Goal: Task Accomplishment & Management: Manage account settings

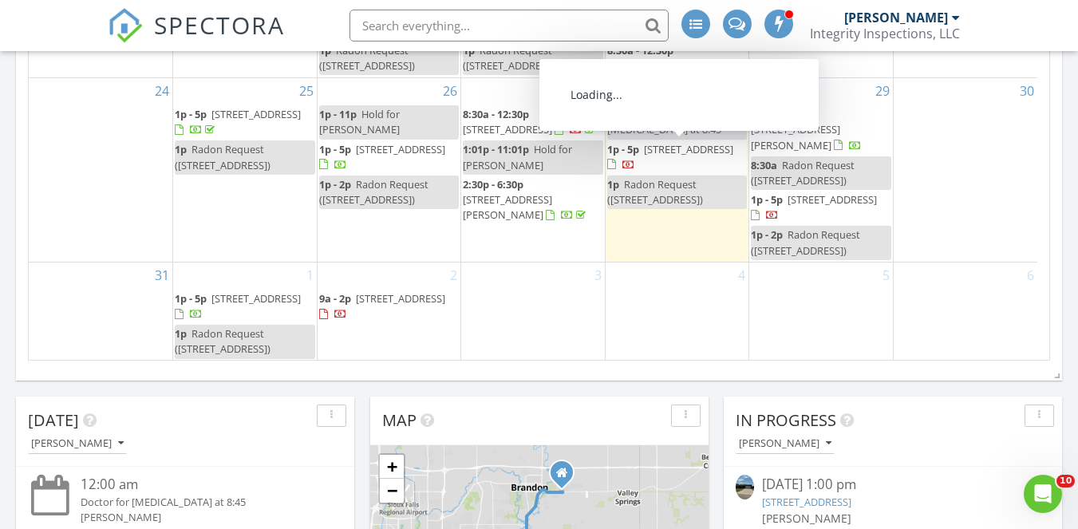
click at [649, 151] on span "315 N Wicker St, Canton 57013" at bounding box center [688, 149] width 89 height 14
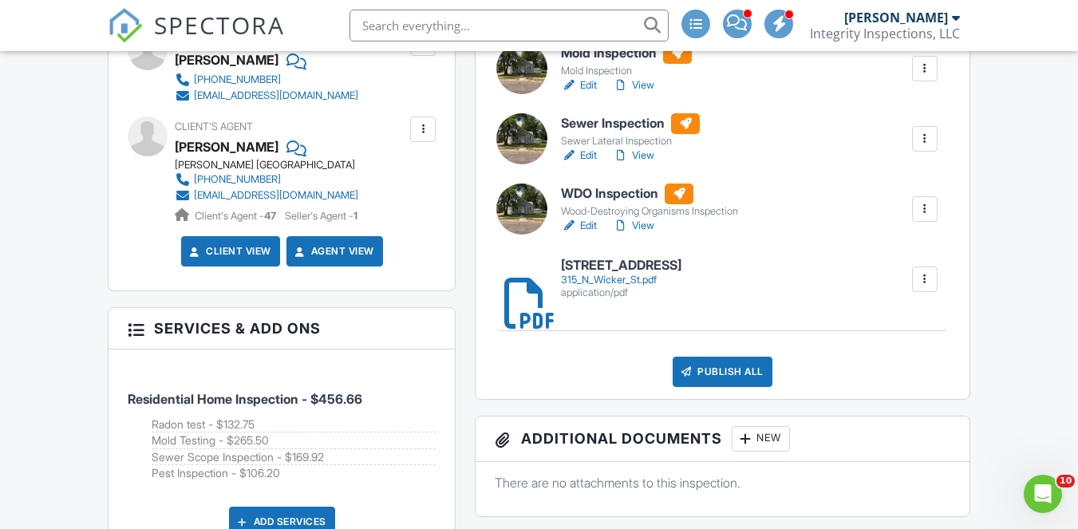
scroll to position [639, 0]
click at [584, 156] on link "Edit" at bounding box center [579, 156] width 36 height 16
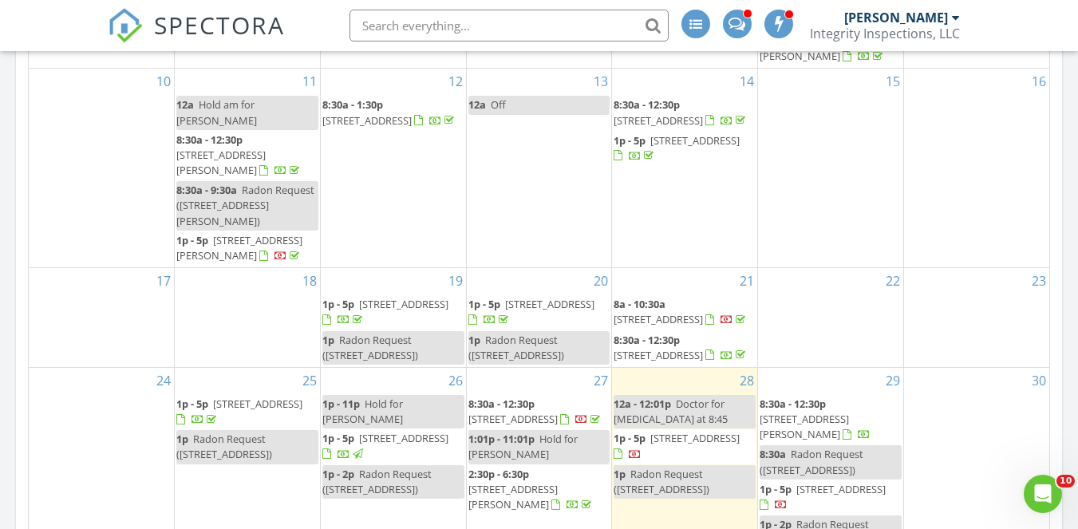
scroll to position [268, 0]
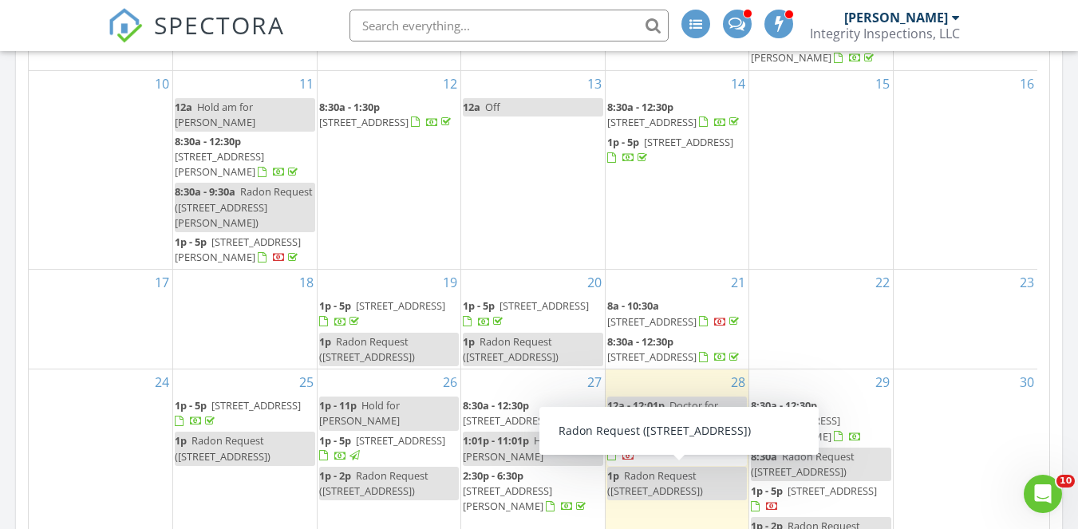
click at [648, 446] on span "315 N Wicker St, Canton 57013" at bounding box center [688, 440] width 89 height 14
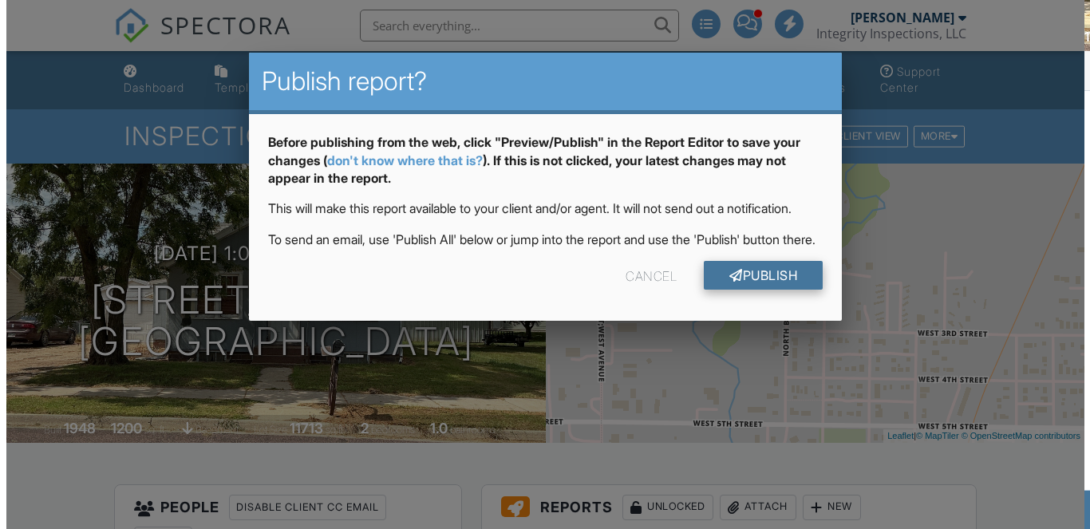
scroll to position [242, 0]
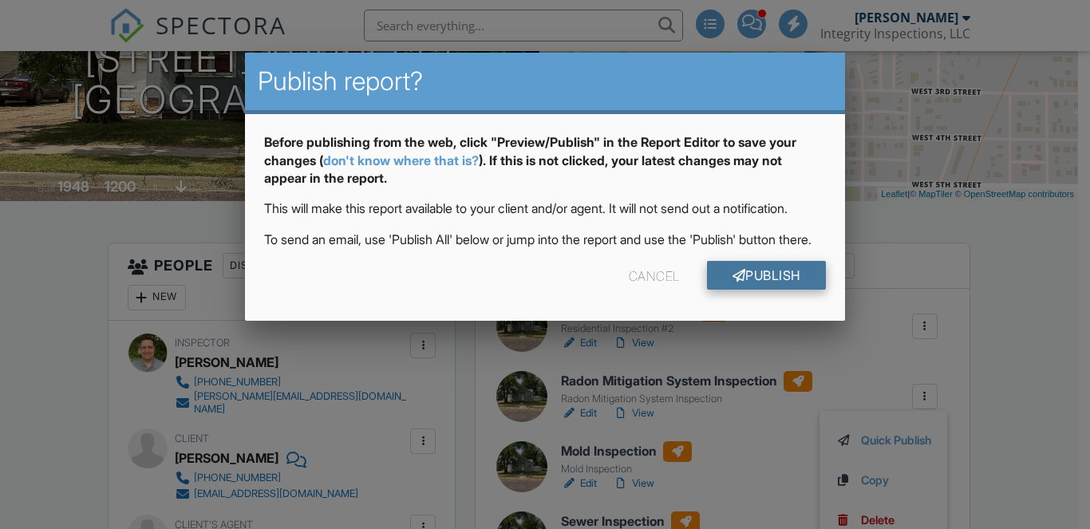
click at [740, 290] on link "Publish" at bounding box center [766, 275] width 119 height 29
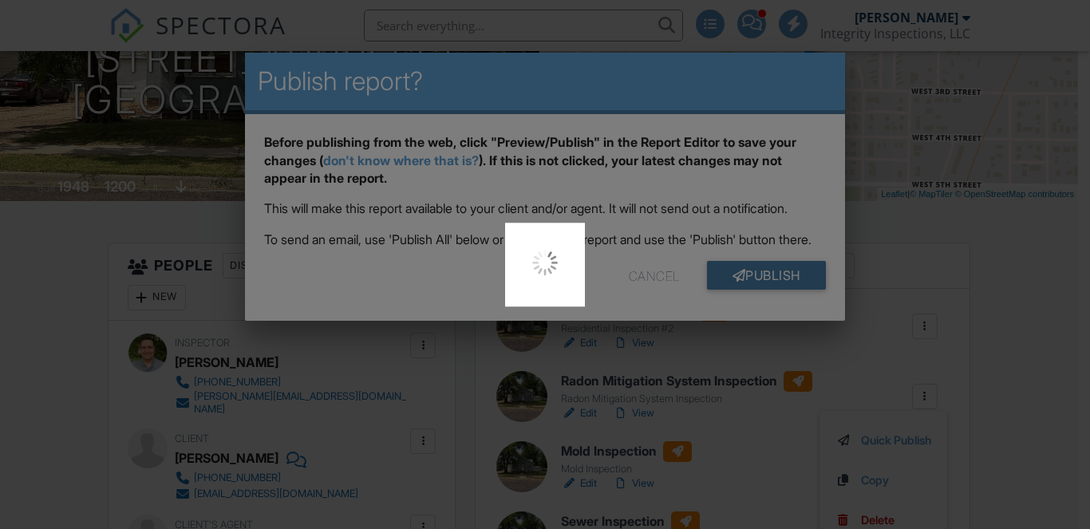
scroll to position [0, 0]
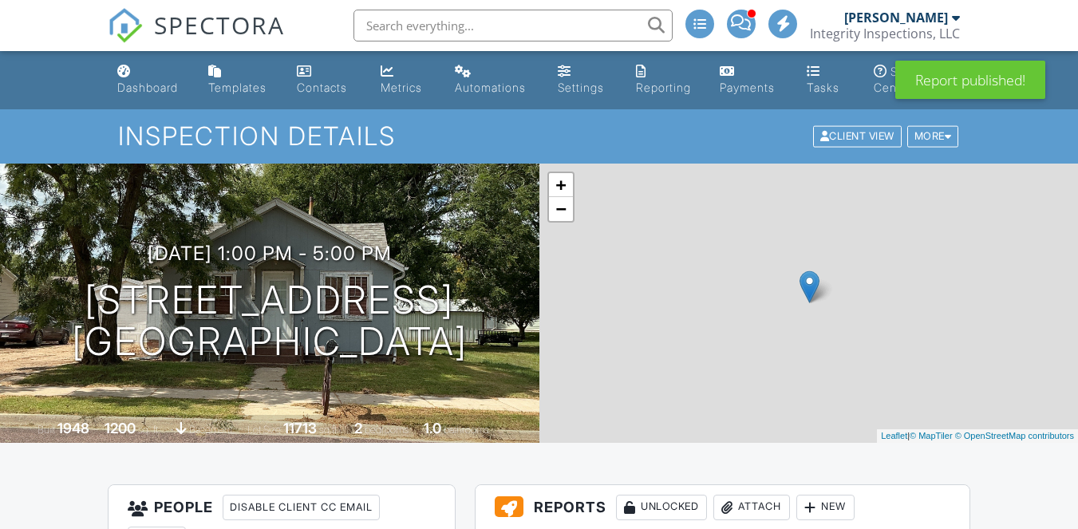
scroll to position [419, 0]
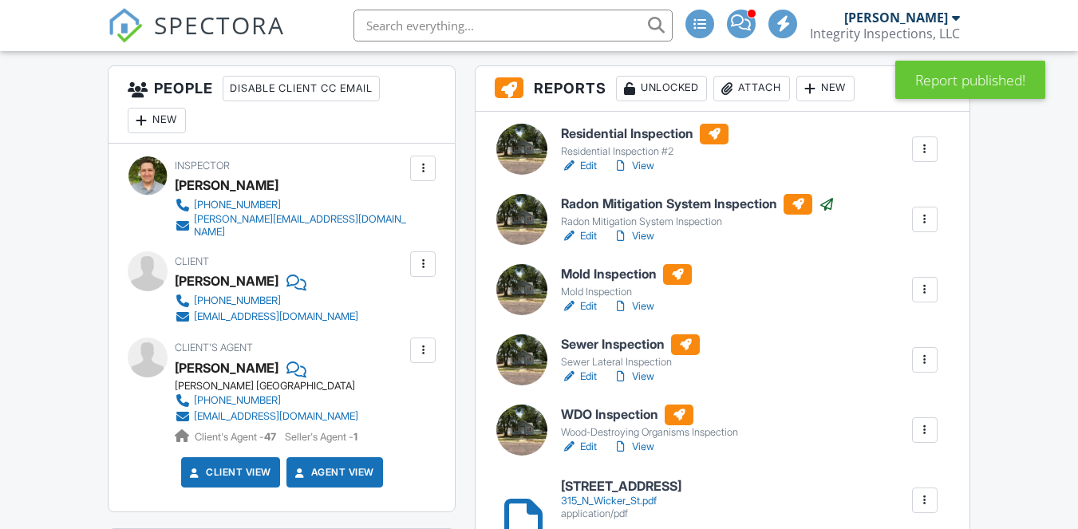
click at [923, 362] on div at bounding box center [924, 360] width 16 height 16
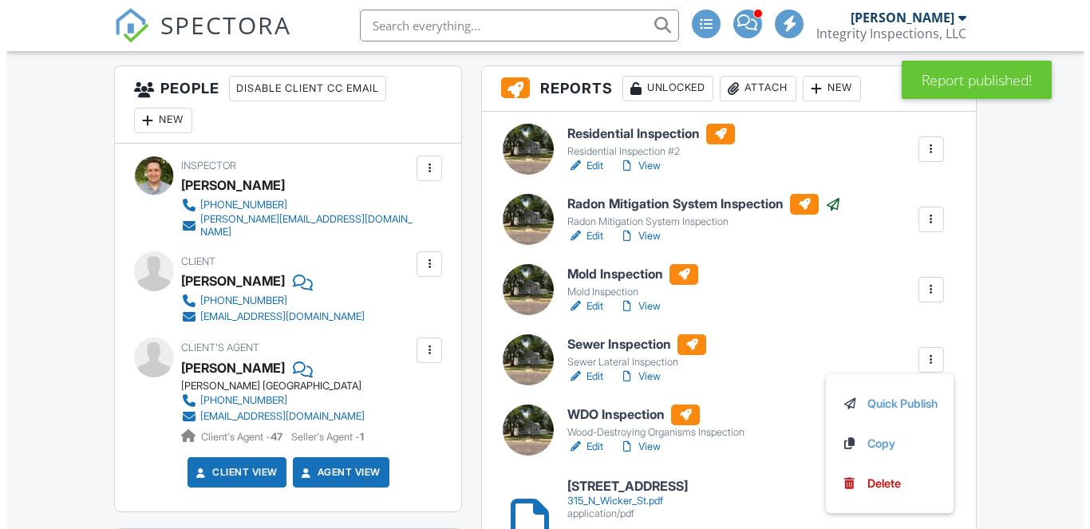
scroll to position [0, 0]
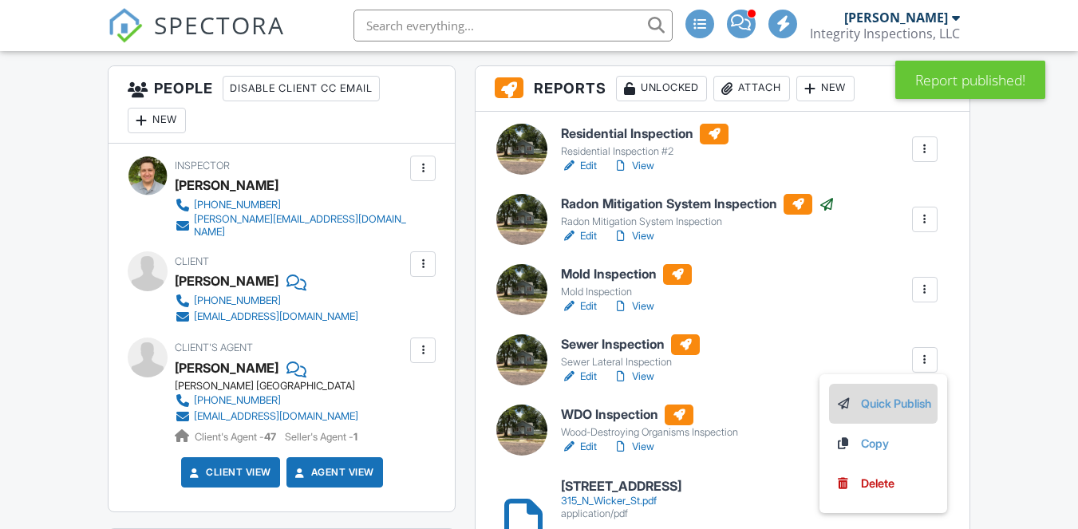
click at [896, 408] on link "Quick Publish" at bounding box center [883, 404] width 96 height 18
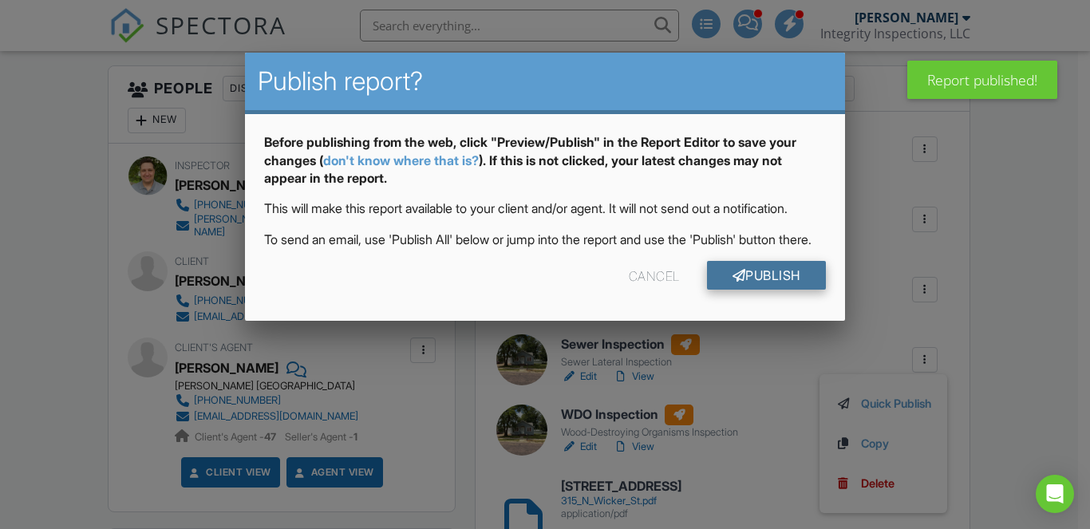
click at [786, 290] on link "Publish" at bounding box center [766, 275] width 119 height 29
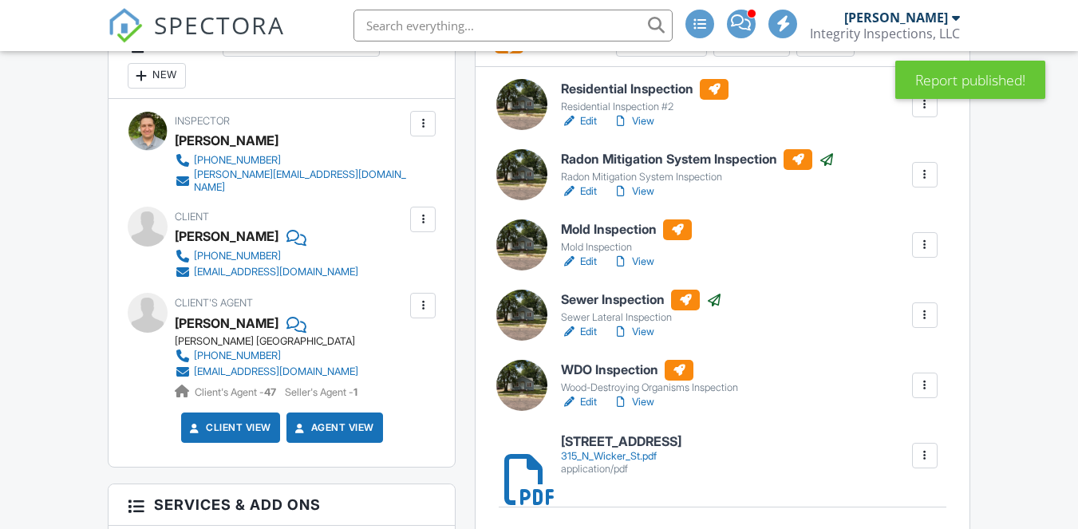
click at [921, 383] on div at bounding box center [924, 385] width 16 height 16
click at [906, 435] on link "Quick Publish" at bounding box center [883, 429] width 96 height 18
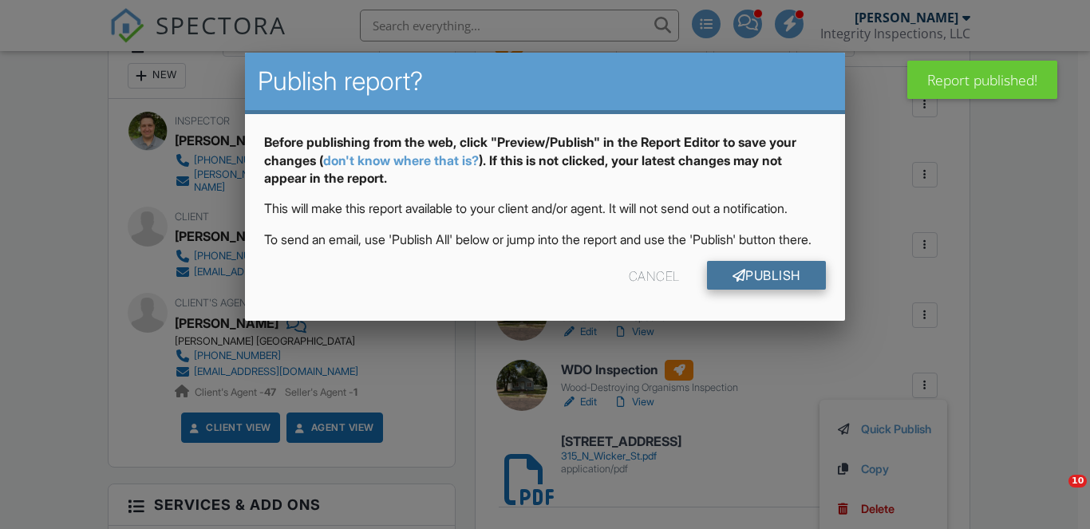
click at [774, 290] on link "Publish" at bounding box center [766, 275] width 119 height 29
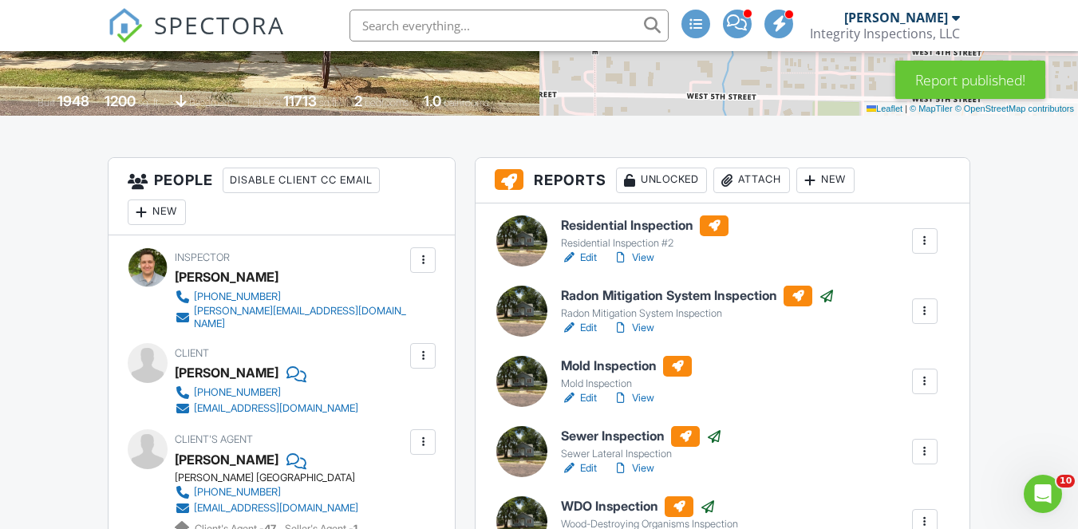
click at [647, 255] on link "View" at bounding box center [633, 258] width 41 height 16
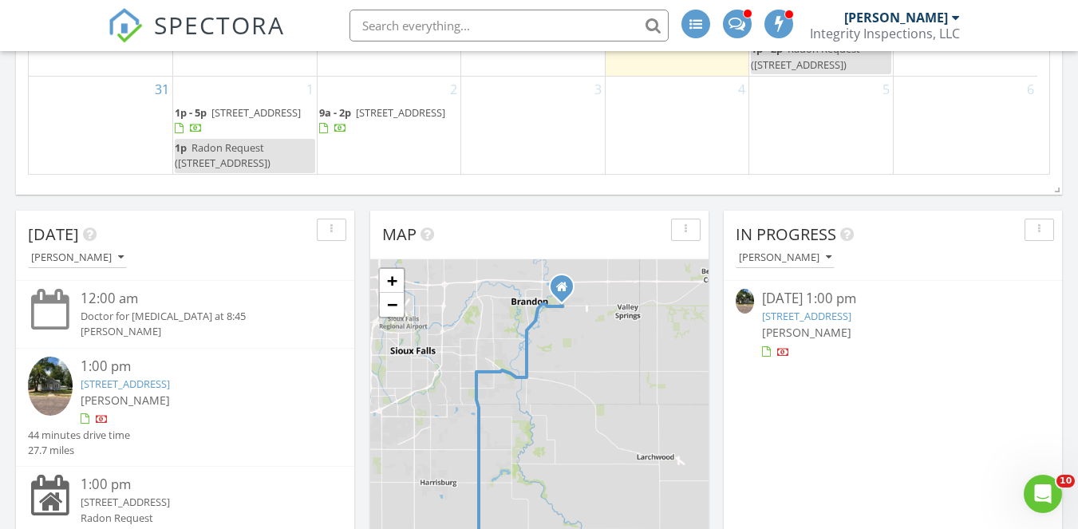
scroll to position [827, 0]
click at [132, 371] on div "1:00 pm" at bounding box center [199, 366] width 236 height 20
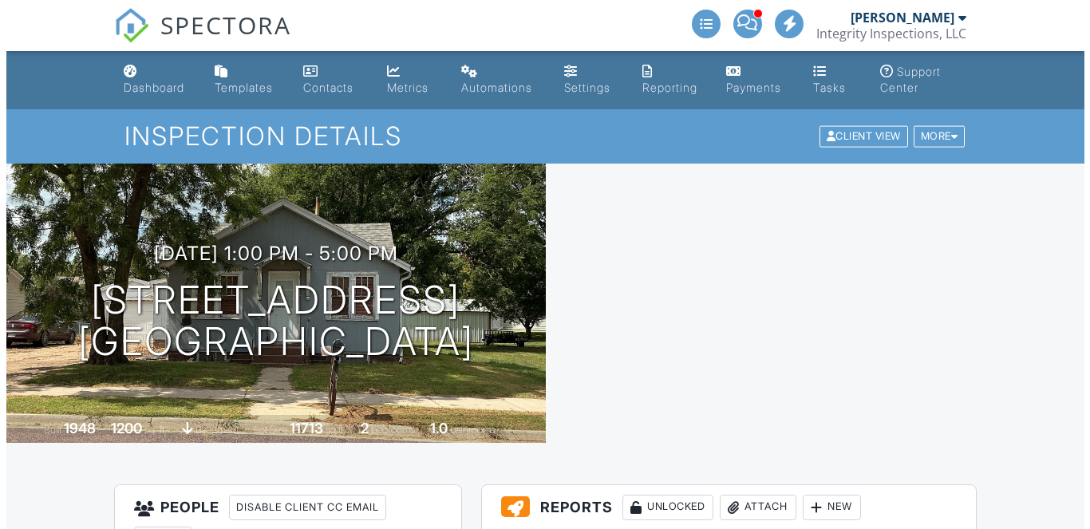
scroll to position [969, 0]
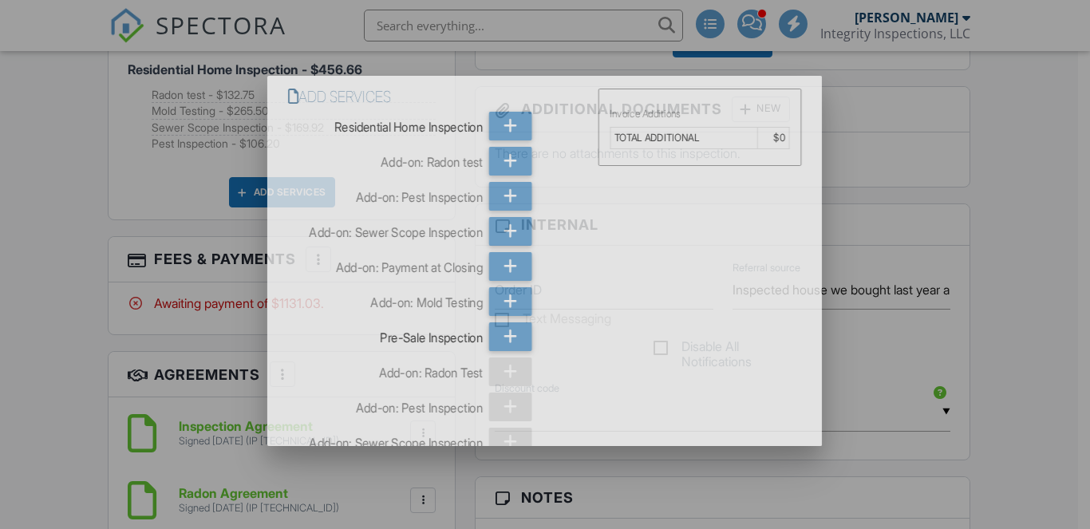
click at [388, 217] on div "Add-on: Sewer Scope Inspection" at bounding box center [385, 229] width 195 height 24
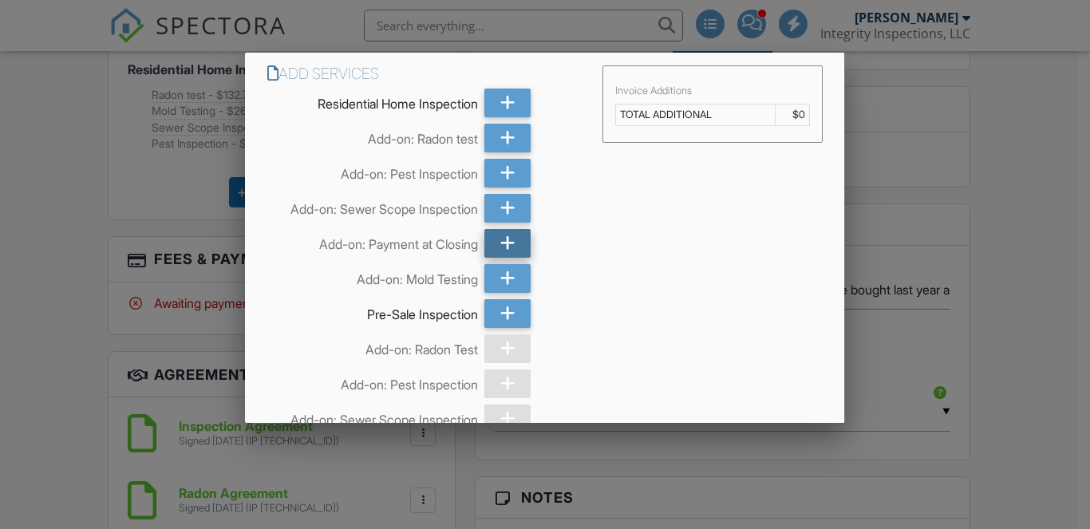
scroll to position [0, 0]
click at [505, 244] on icon at bounding box center [507, 243] width 15 height 29
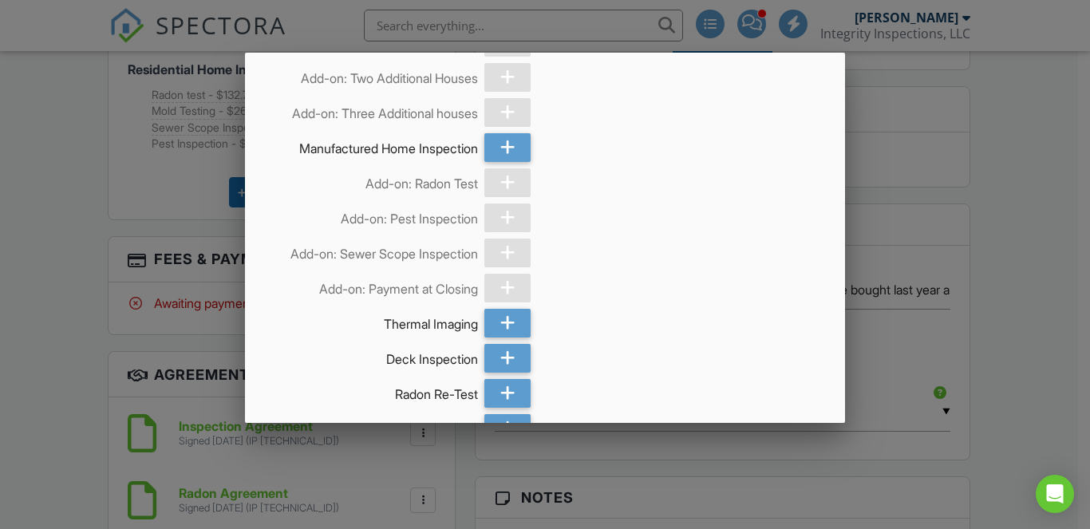
scroll to position [1097, 0]
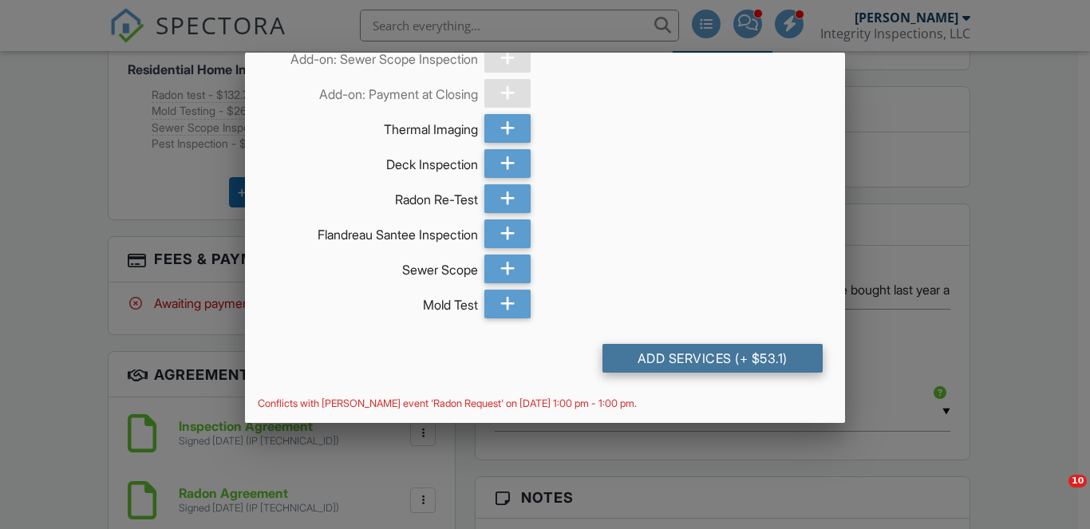
click at [687, 361] on div "Add Services (+ $53.1)" at bounding box center [712, 358] width 220 height 29
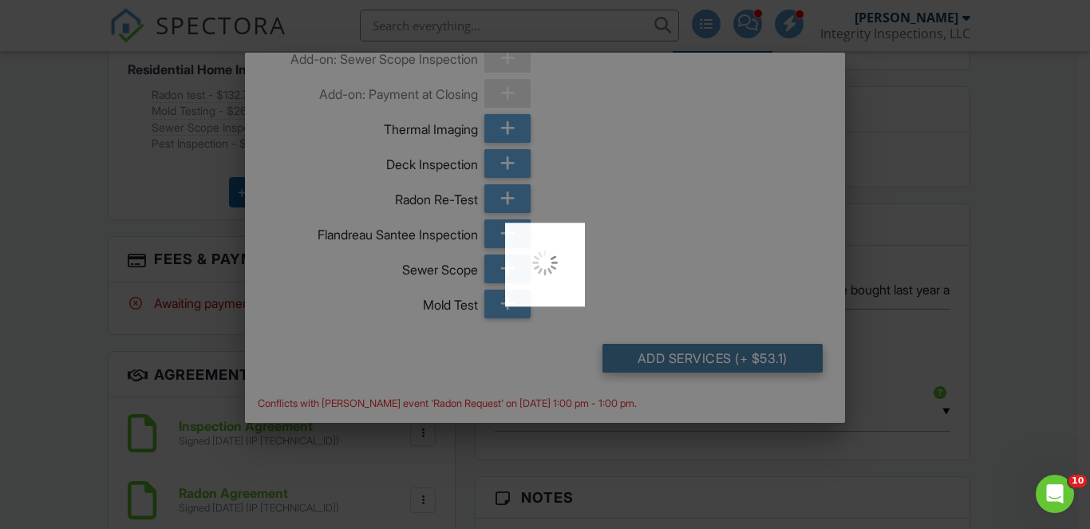
scroll to position [0, 0]
